Goal: Check status: Check status

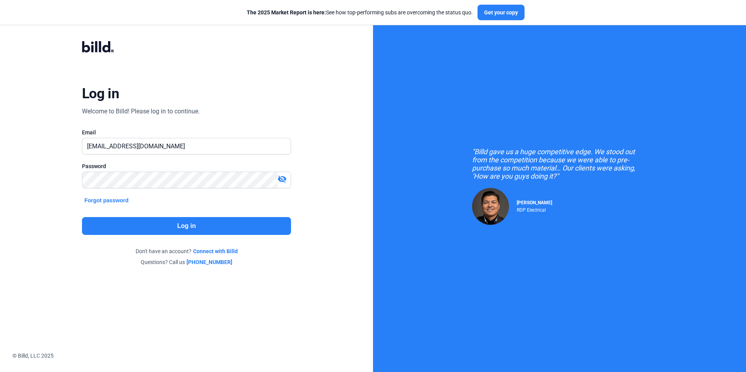
click at [244, 228] on button "Log in" at bounding box center [186, 226] width 209 height 18
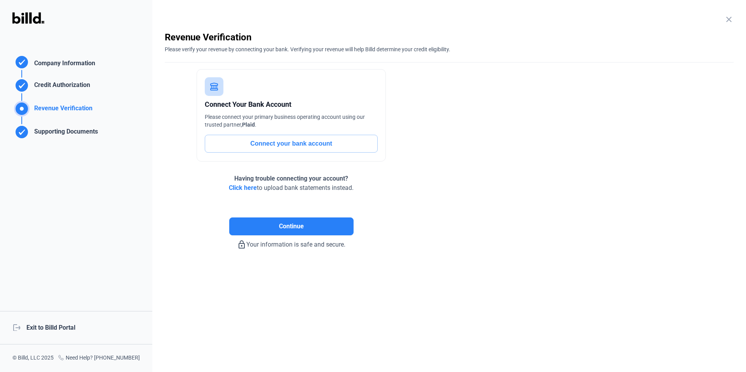
click at [68, 330] on div "logout Exit to Billd Portal" at bounding box center [76, 327] width 152 height 33
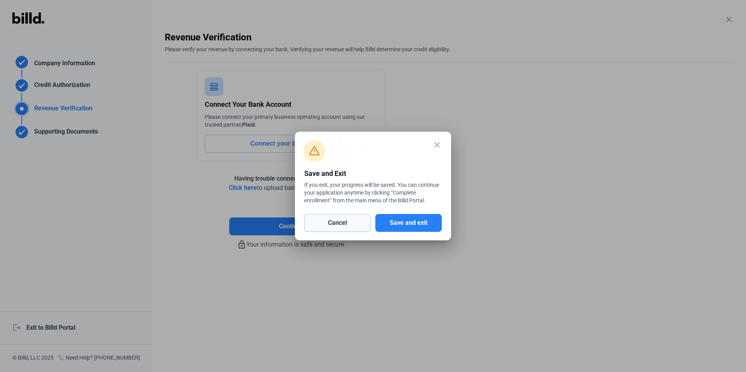
click at [345, 225] on button "Cancel" at bounding box center [337, 223] width 66 height 18
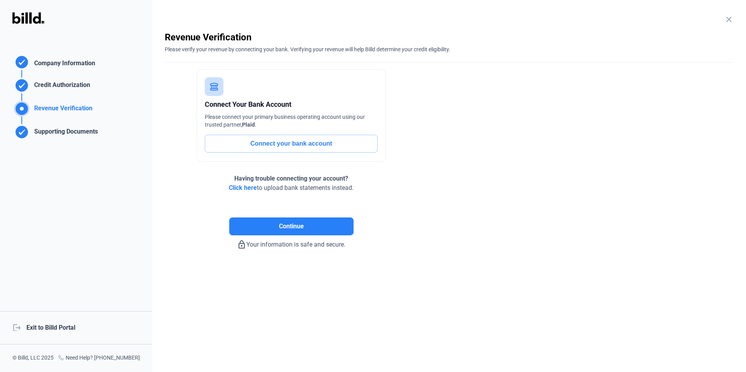
click at [78, 67] on div "Company Information" at bounding box center [63, 64] width 64 height 11
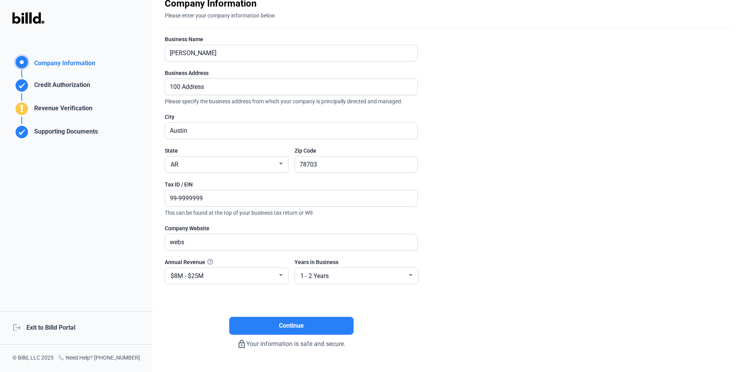
scroll to position [53, 0]
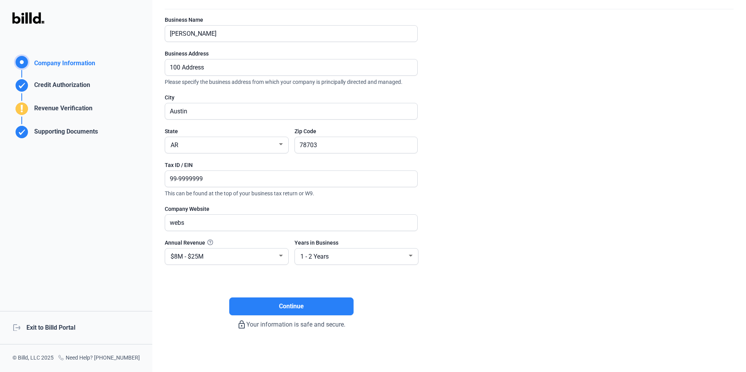
click at [63, 329] on div "logout Exit to Billd Portal" at bounding box center [76, 327] width 152 height 33
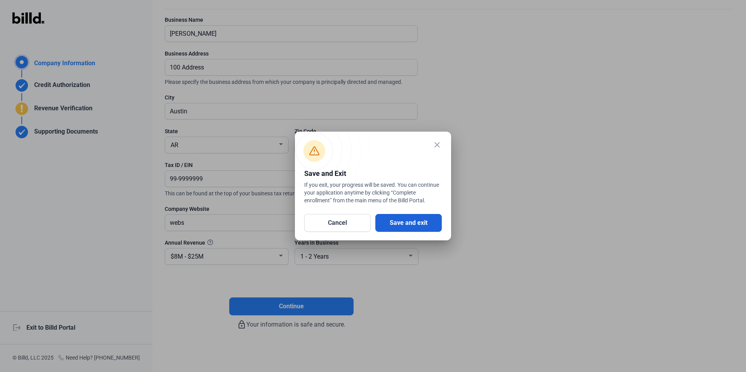
click at [426, 220] on button "Save and exit" at bounding box center [409, 223] width 66 height 18
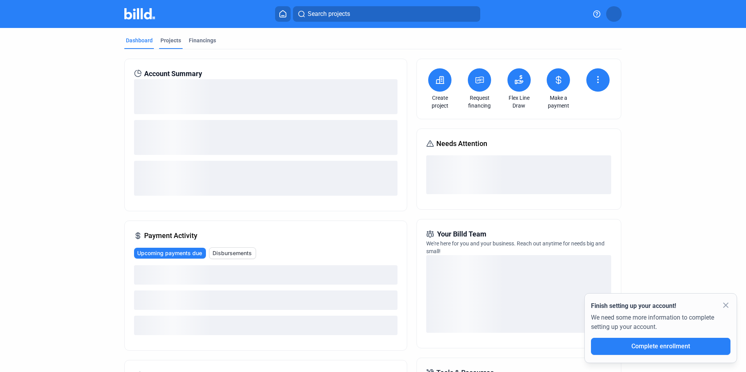
click at [164, 39] on div "Projects" at bounding box center [171, 41] width 21 height 8
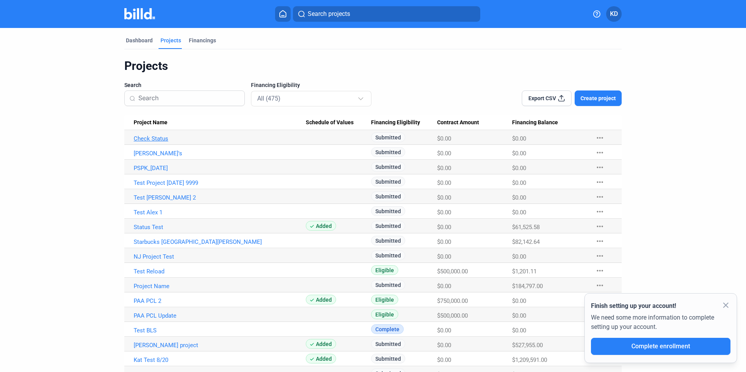
click at [158, 139] on link "Check Status" at bounding box center [220, 138] width 172 height 7
